Goal: Find specific page/section

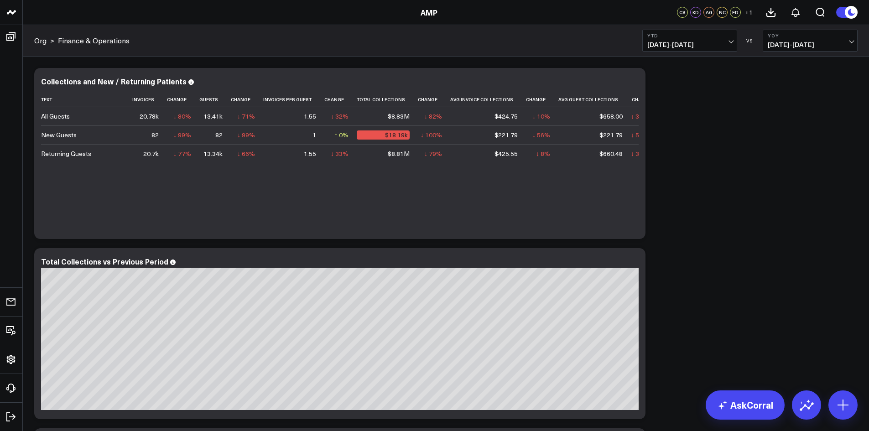
click at [699, 45] on span "[DATE] - [DATE]" at bounding box center [690, 44] width 85 height 7
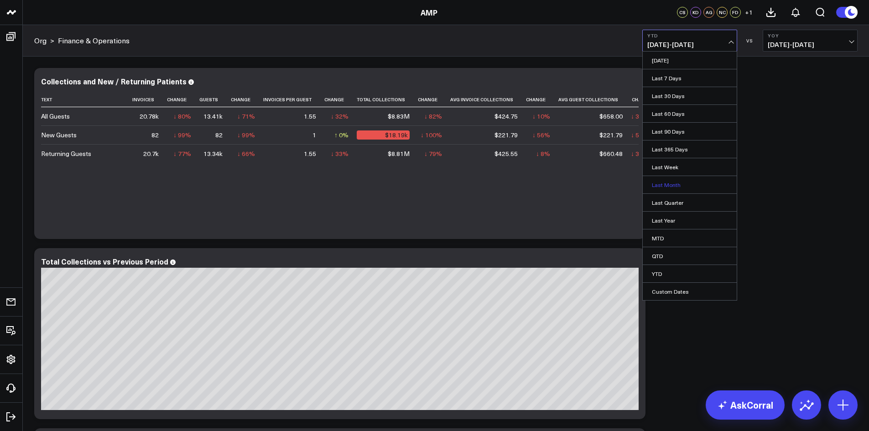
click at [669, 185] on link "Last Month" at bounding box center [690, 184] width 94 height 17
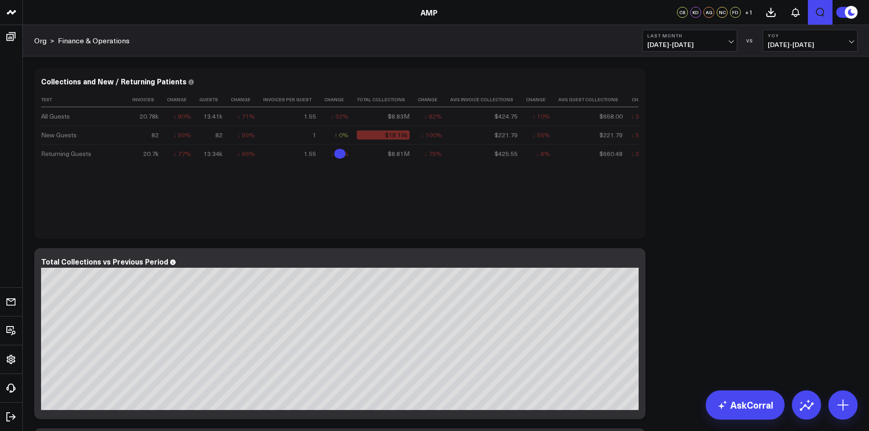
click at [819, 14] on icon "Open search" at bounding box center [820, 12] width 11 height 11
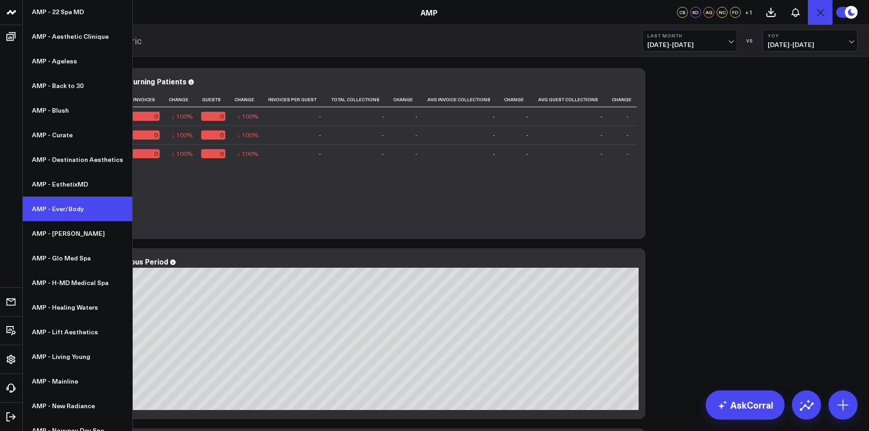
scroll to position [91, 0]
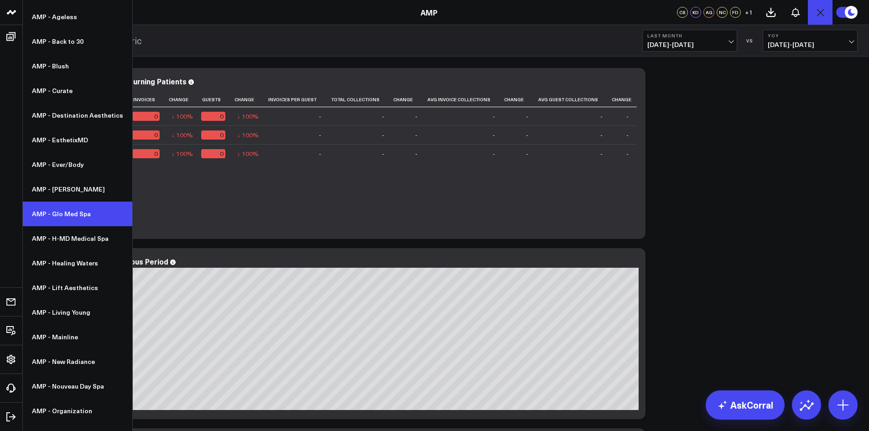
click at [64, 214] on link "AMP - Glo Med Spa" at bounding box center [78, 214] width 110 height 25
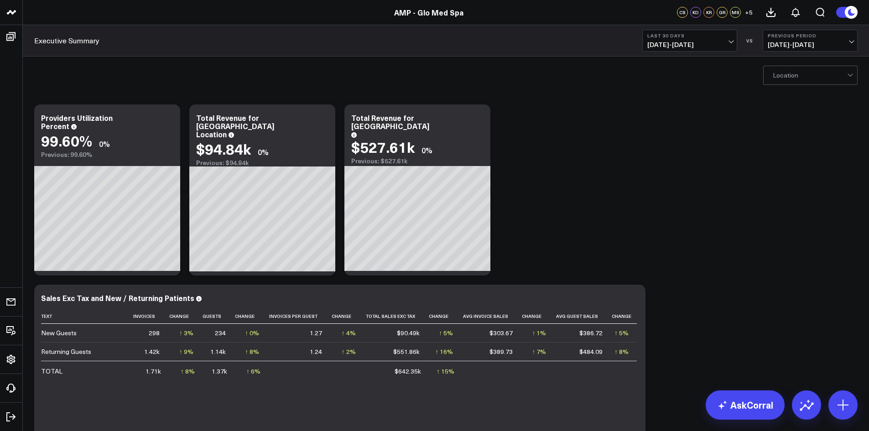
click at [705, 44] on span "07/22/25 - 08/20/25" at bounding box center [690, 44] width 85 height 7
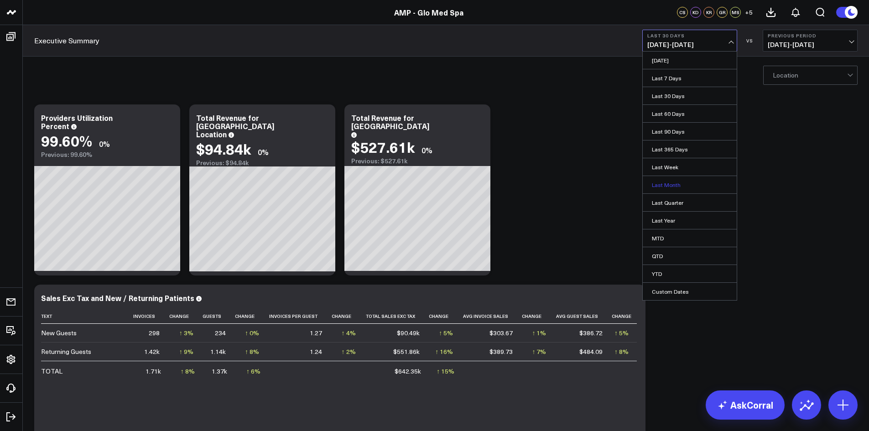
click at [670, 185] on link "Last Month" at bounding box center [690, 184] width 94 height 17
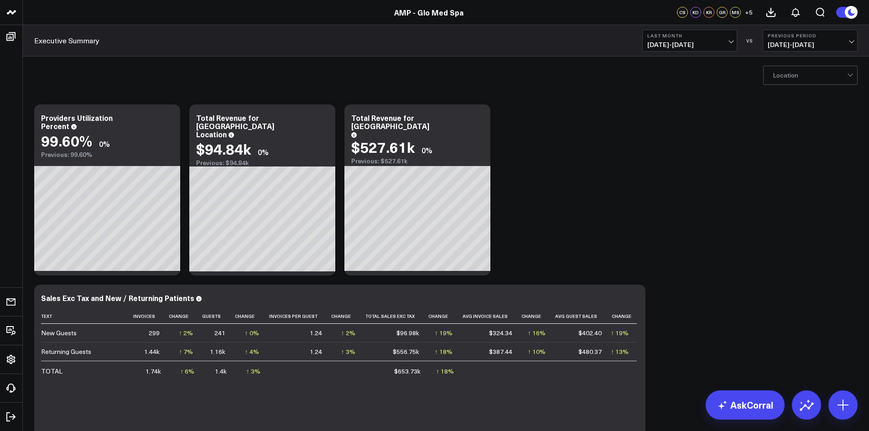
click at [795, 78] on div at bounding box center [810, 75] width 74 height 18
click at [793, 113] on div "Winterville" at bounding box center [811, 113] width 94 height 18
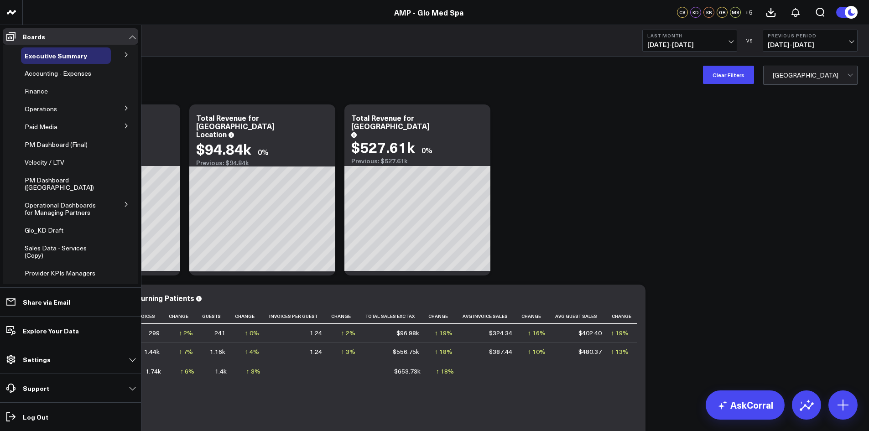
click at [124, 110] on icon at bounding box center [126, 107] width 5 height 5
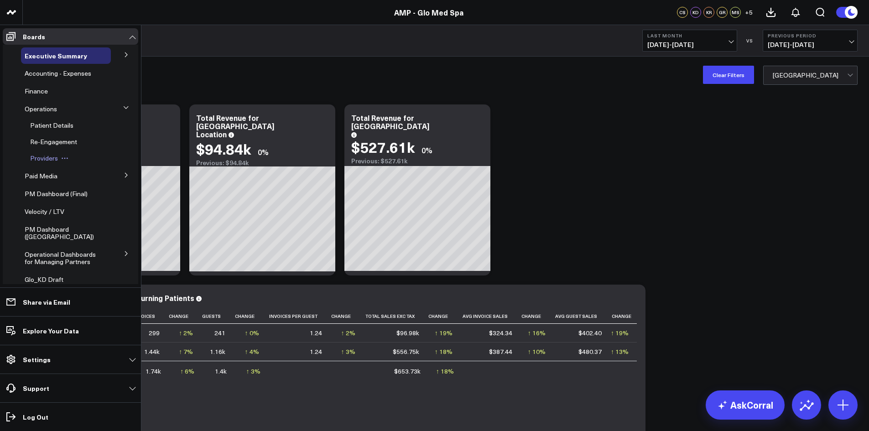
click at [41, 157] on span "Providers" at bounding box center [44, 158] width 28 height 9
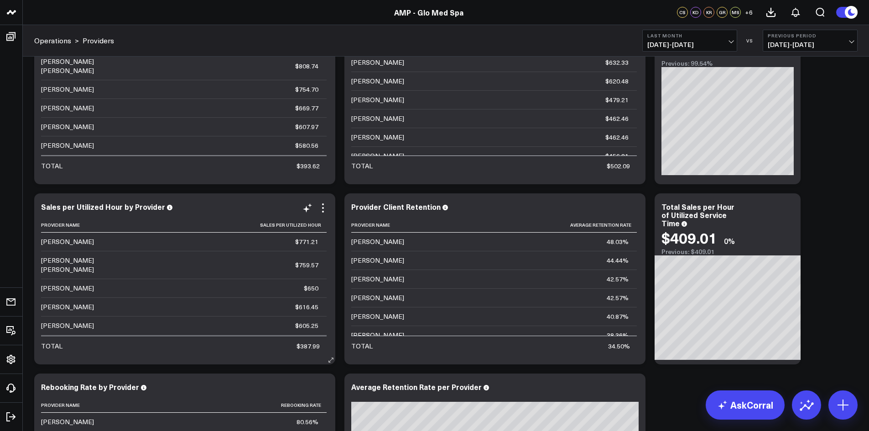
scroll to position [46, 0]
